Goal: Information Seeking & Learning: Learn about a topic

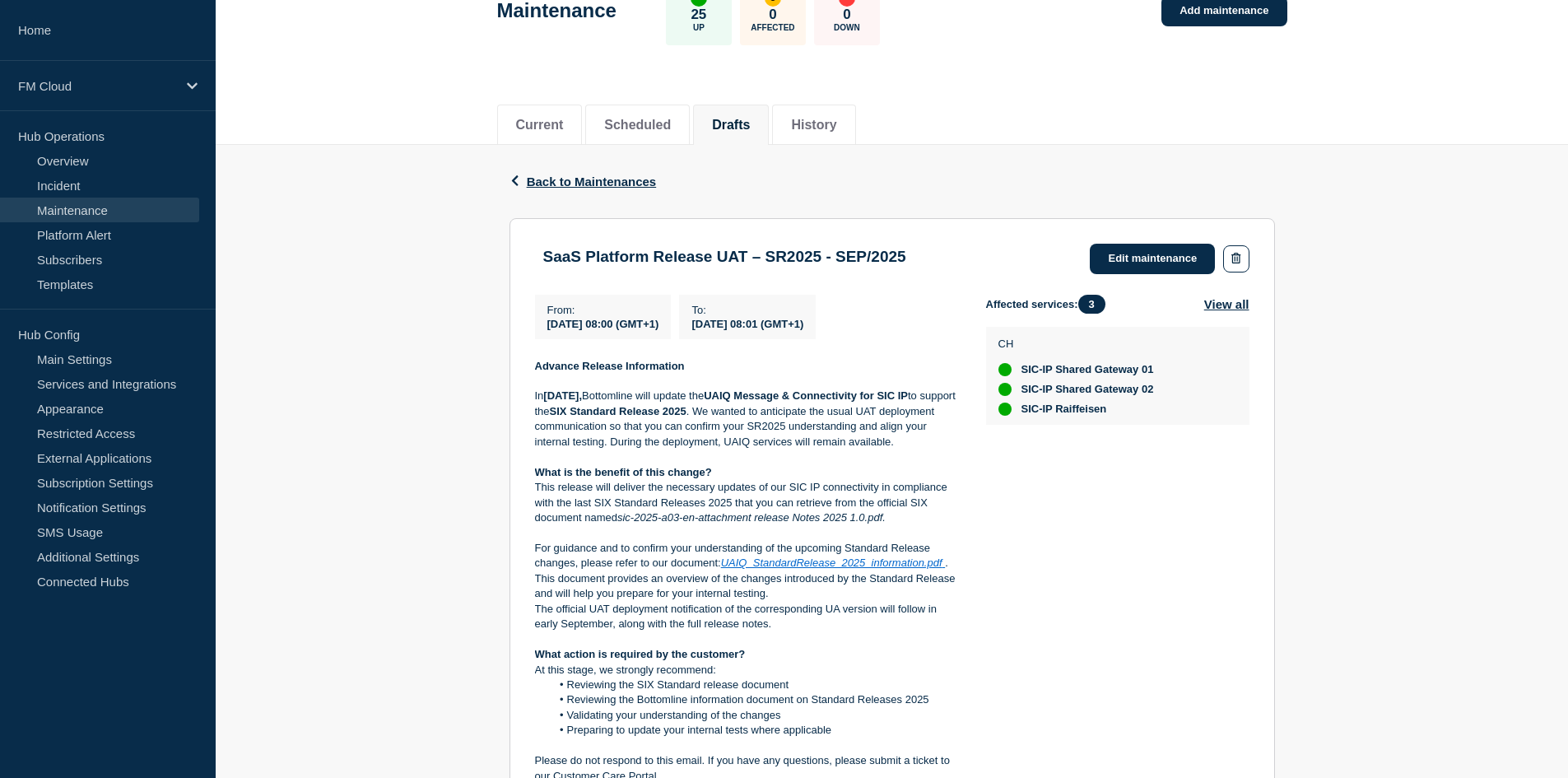
scroll to position [107, 0]
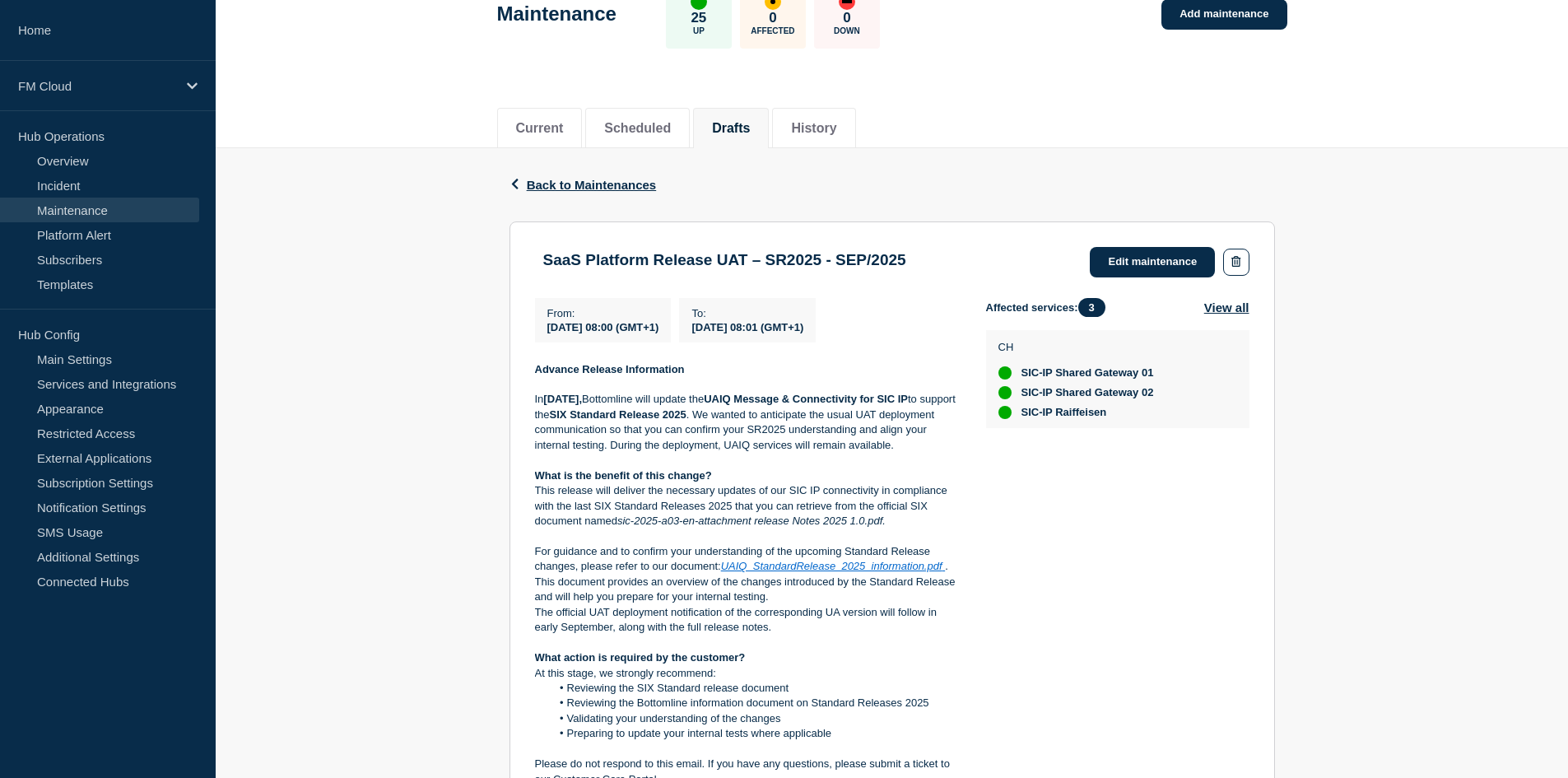
click at [653, 254] on h3 "SaaS Platform Release UAT – SR2025 - SEP/2025" at bounding box center [725, 259] width 363 height 18
copy div "SaaS Platform Release UAT – SR2025 - SEP/2025"
click at [768, 403] on strong "UAIQ Message & Connectivity for SIC IP" at bounding box center [806, 399] width 204 height 12
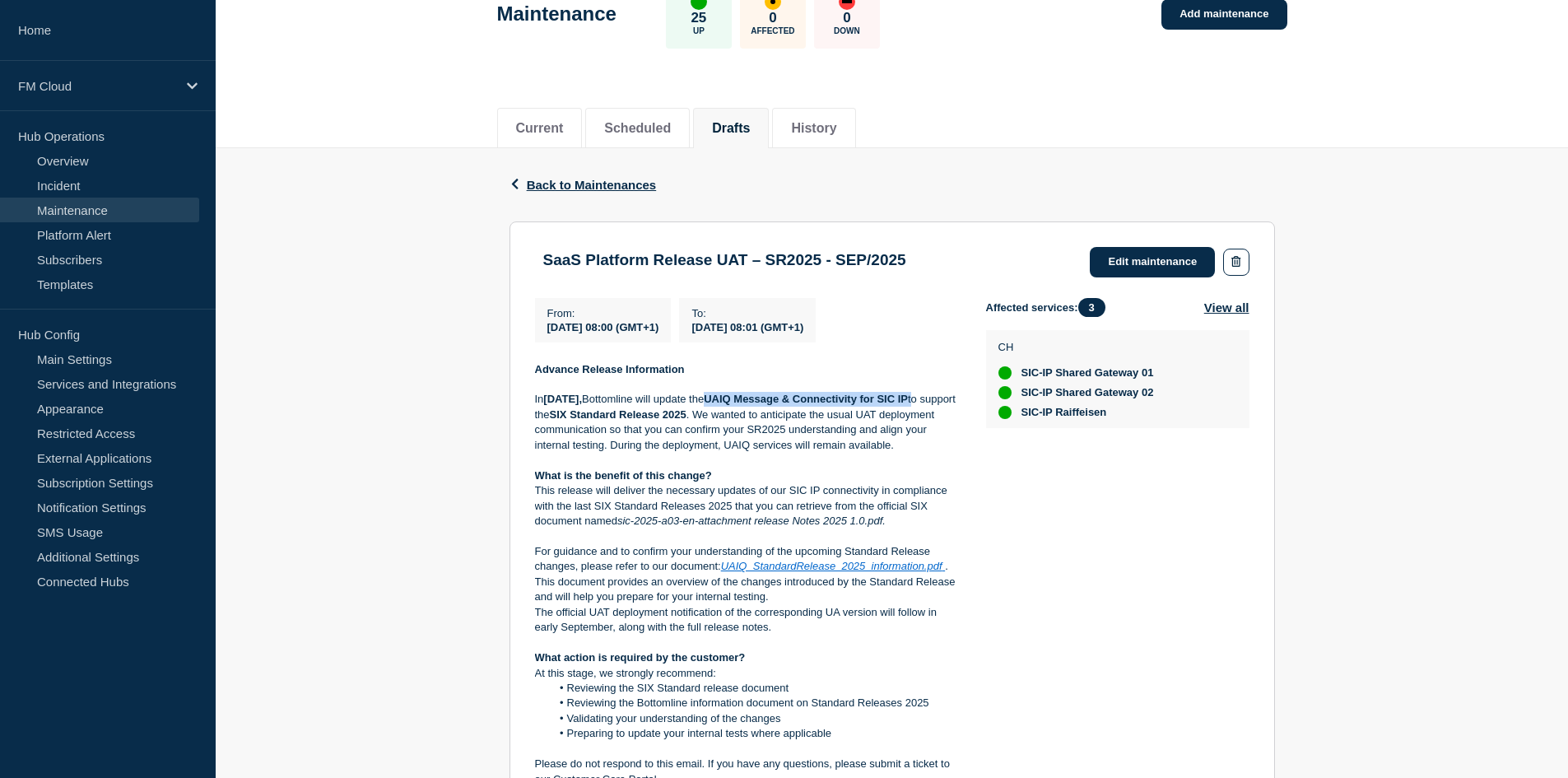
drag, startPoint x: 768, startPoint y: 403, endPoint x: 546, endPoint y: 425, distance: 223.1
click at [546, 425] on p "In September 2025, Bottomline will update the UAIQ Message & Connectivity for S…" at bounding box center [748, 422] width 425 height 61
copy p "UAIQ Message & Connectivity for SIC IP"
click at [823, 421] on p "In September 2025, Bottomline will update the UAIQ Message & Connectivity for S…" at bounding box center [748, 422] width 425 height 61
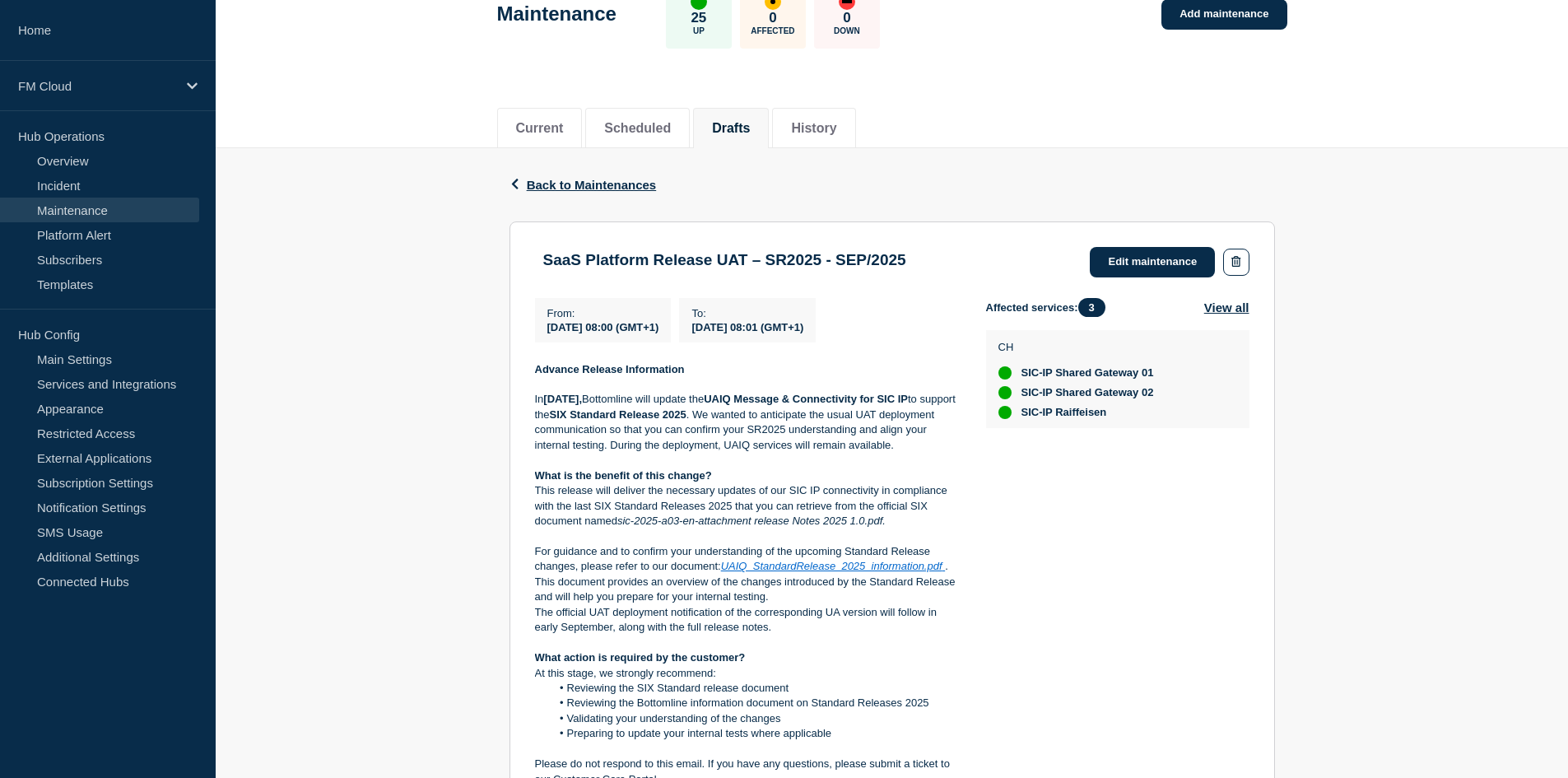
click at [820, 439] on p "In September 2025, Bottomline will update the UAIQ Message & Connectivity for S…" at bounding box center [748, 422] width 425 height 61
copy p "SR2025"
click at [622, 520] on em "sic-2025-a03-en-attachment release Notes 2025 1.0.pdf." at bounding box center [751, 520] width 269 height 12
drag, startPoint x: 622, startPoint y: 520, endPoint x: 875, endPoint y: 524, distance: 253.0
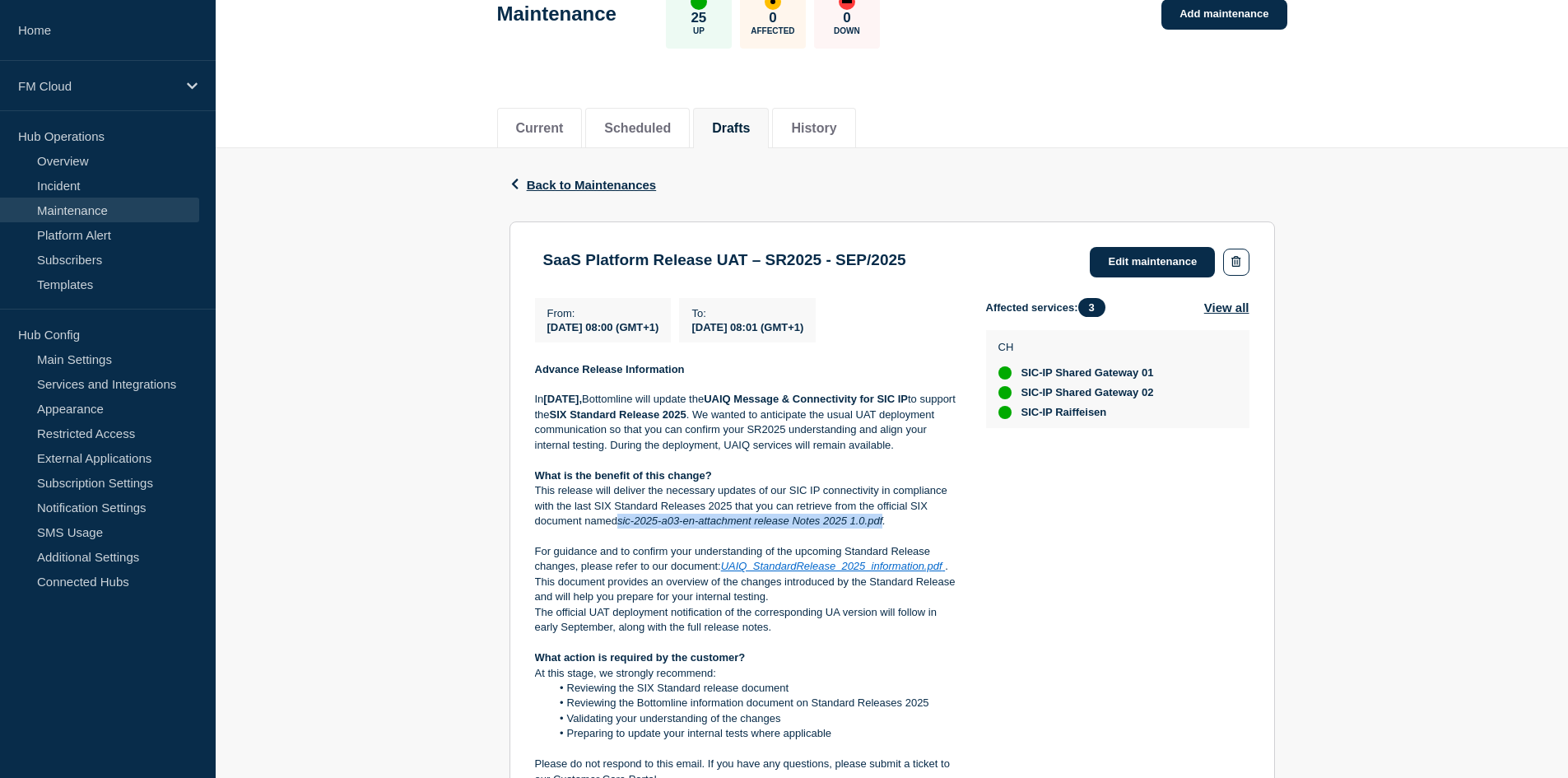
click at [875, 524] on em "sic-2025-a03-en-attachment release Notes 2025 1.0.pdf." at bounding box center [751, 520] width 269 height 12
copy em "sic-2025-a03-en-attachment release Notes 2025 1.0.pdf"
click at [760, 570] on link "UAIQ_StandardRelease_2025_information.pdf" at bounding box center [832, 566] width 222 height 12
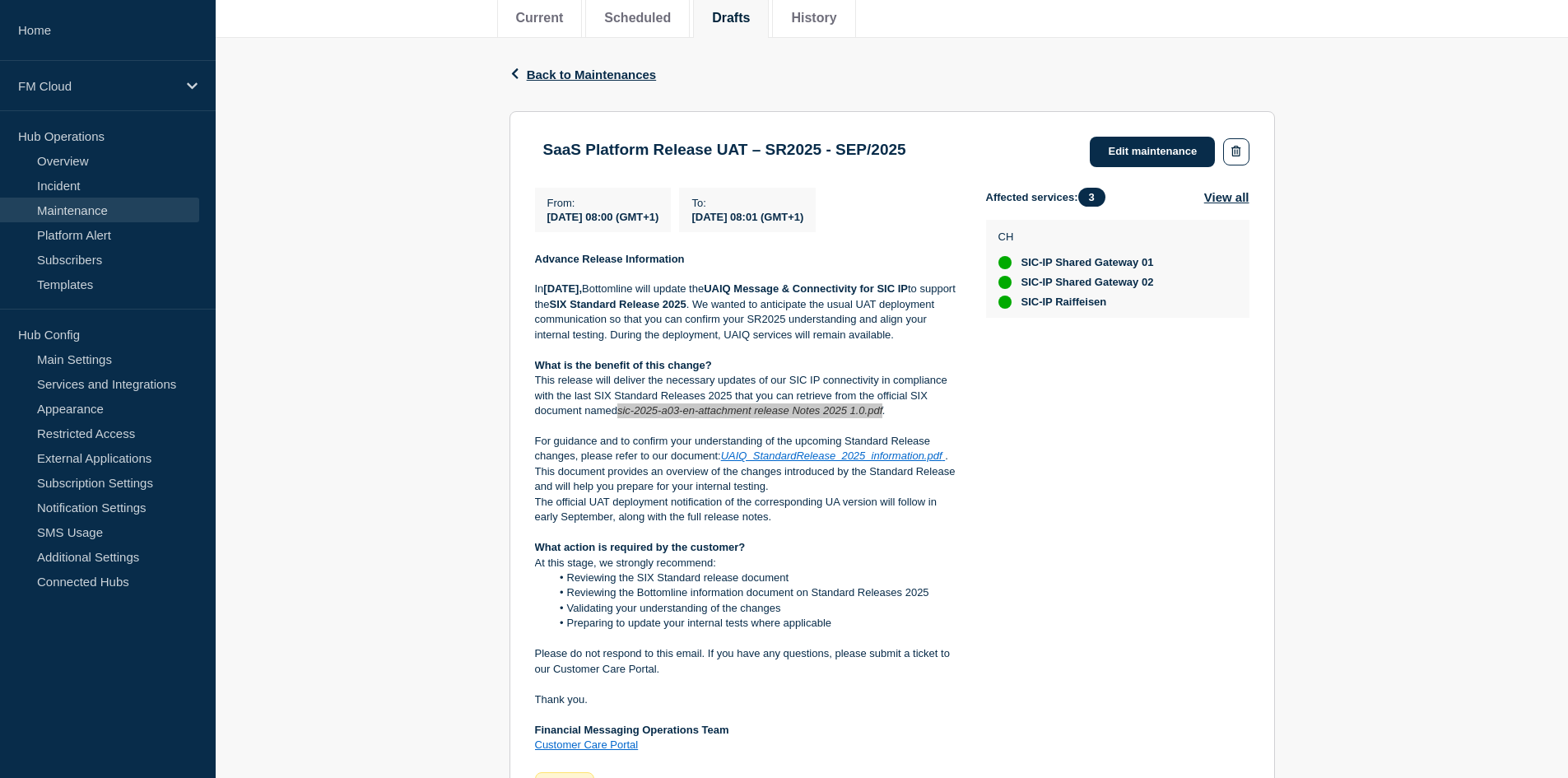
scroll to position [218, 0]
click at [662, 398] on p "This release will deliver the necessary updates of our SIC IP connectivity in c…" at bounding box center [748, 394] width 425 height 45
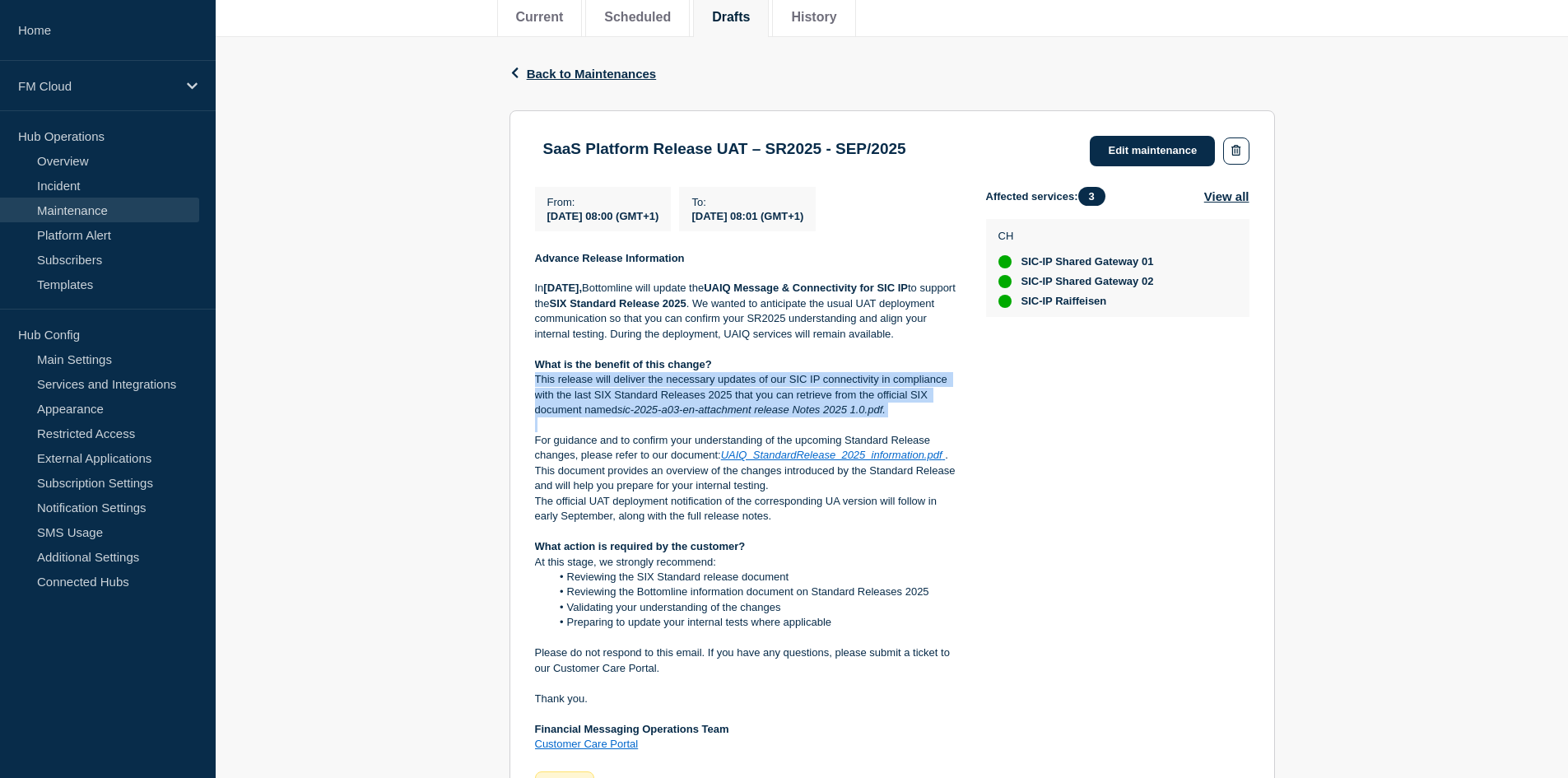
click at [662, 398] on p "This release will deliver the necessary updates of our SIC IP connectivity in c…" at bounding box center [748, 394] width 425 height 45
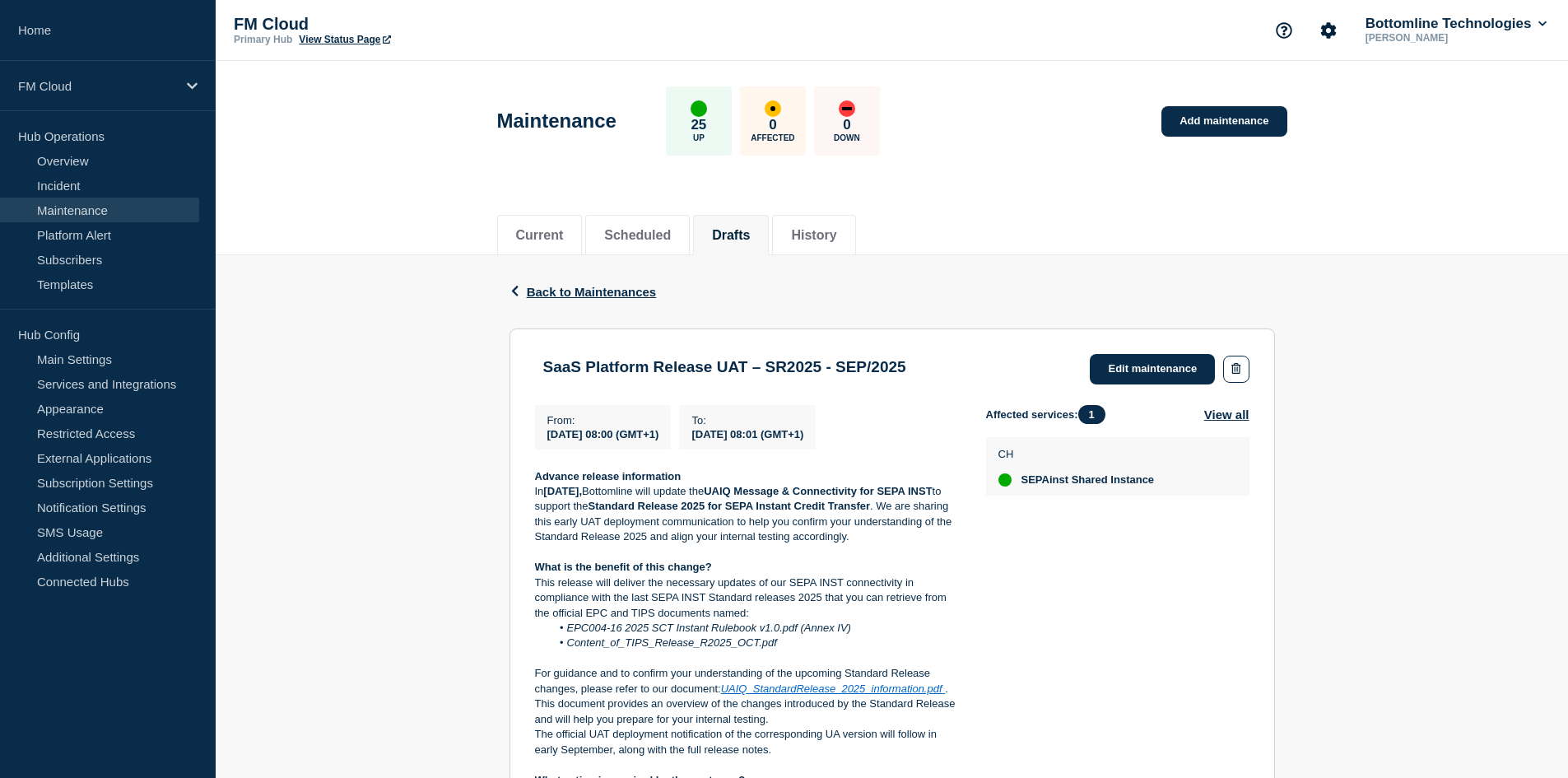
scroll to position [118, 0]
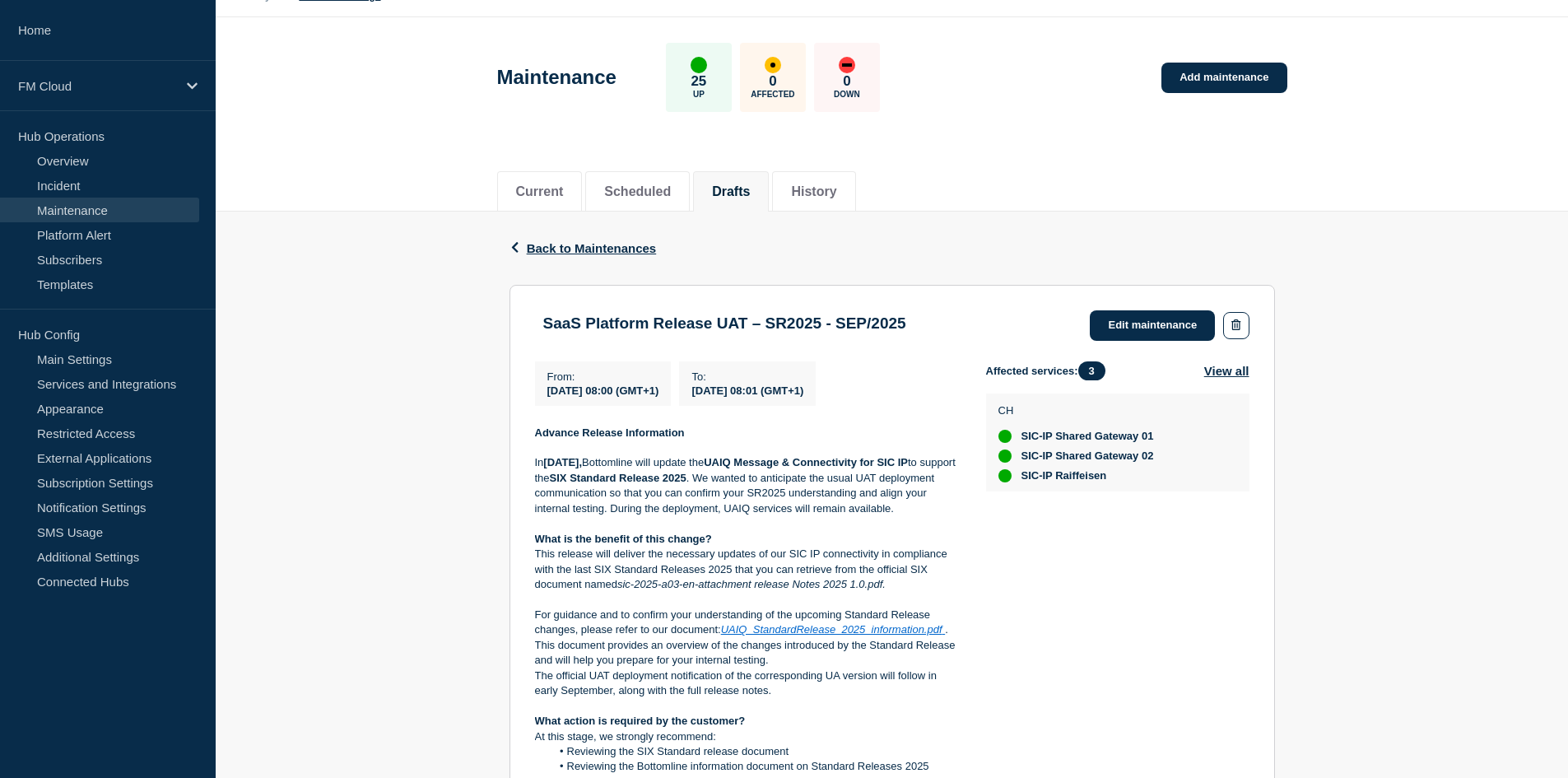
scroll to position [143, 0]
